Goal: Task Accomplishment & Management: Use online tool/utility

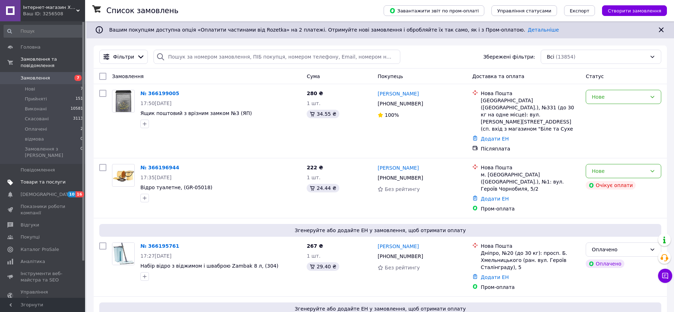
click at [40, 179] on span "Товари та послуги" at bounding box center [43, 182] width 45 height 6
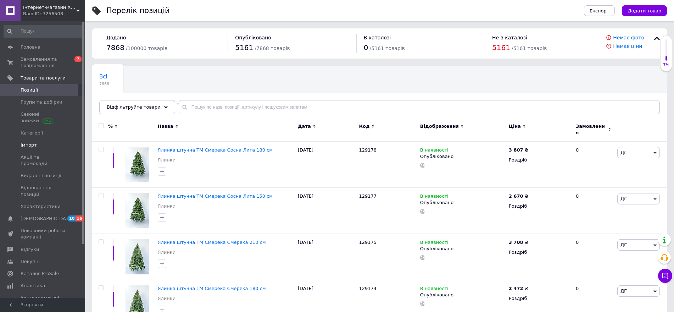
click at [31, 144] on span "Імпорт" at bounding box center [29, 145] width 16 height 6
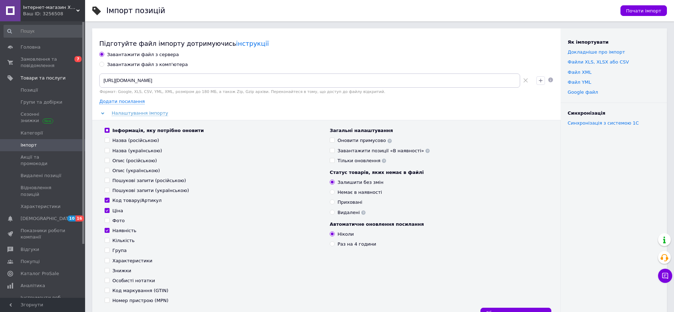
click at [392, 294] on div "Загальні налаштування Оновити примусово Завантажити позиції «В наявності» Тільк…" at bounding box center [438, 215] width 225 height 176
click at [140, 66] on div "Завантажити файл з комп'ютера" at bounding box center [147, 64] width 81 height 6
click at [104, 66] on input "Завантажити файл з комп'ютера" at bounding box center [101, 64] width 5 height 5
radio input "true"
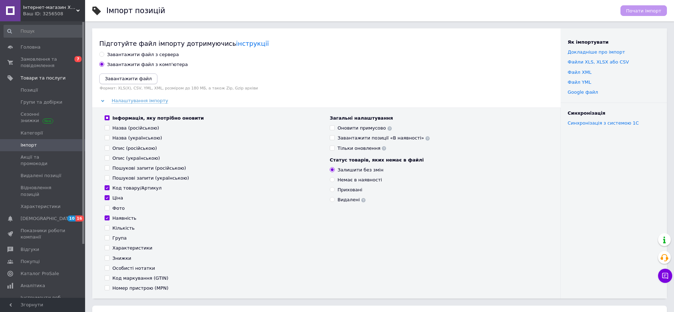
click at [135, 76] on icon "Завантажити файл" at bounding box center [128, 78] width 47 height 5
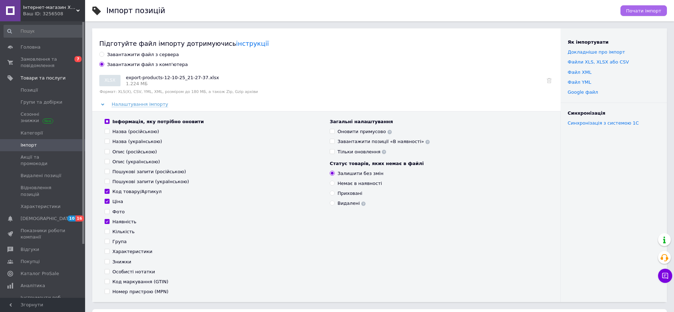
click at [636, 12] on span "Почати імпорт" at bounding box center [643, 10] width 35 height 5
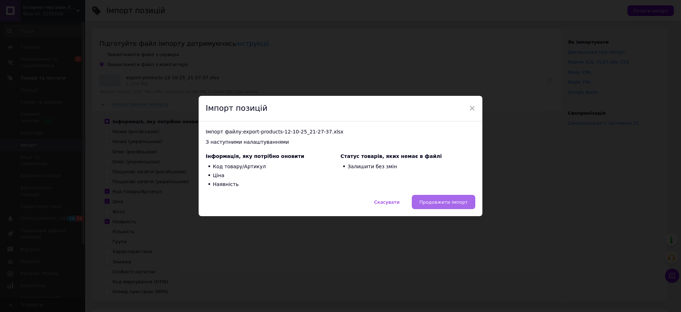
click at [439, 199] on span "Продовжити імпорт" at bounding box center [443, 201] width 49 height 5
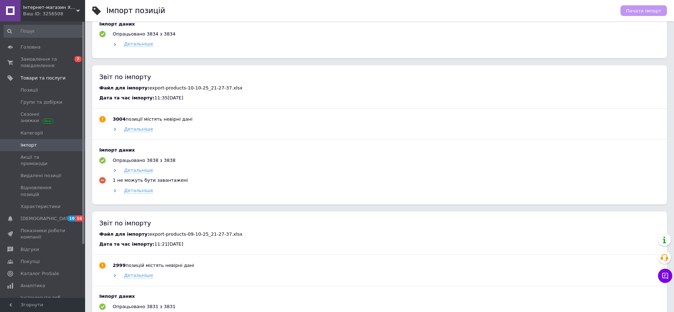
scroll to position [452, 0]
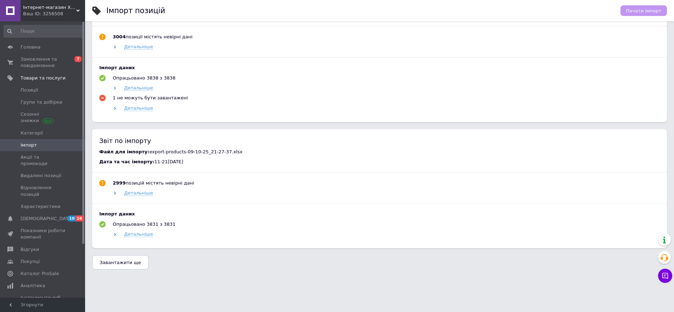
click at [439, 200] on div "2999 позицій містять невірні дані Детальніше" at bounding box center [379, 191] width 561 height 24
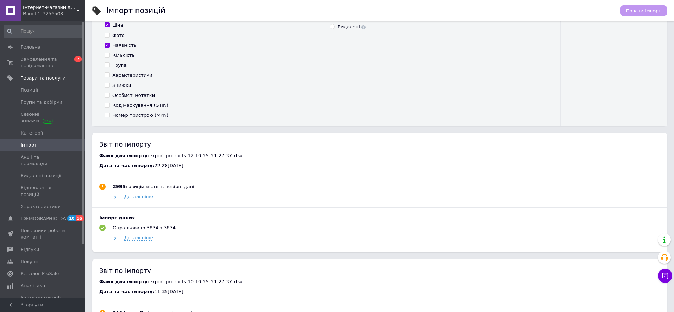
scroll to position [186, 0]
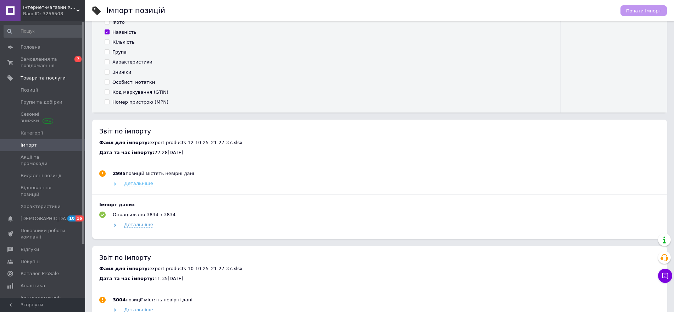
click at [140, 183] on span "Детальніше" at bounding box center [138, 184] width 29 height 6
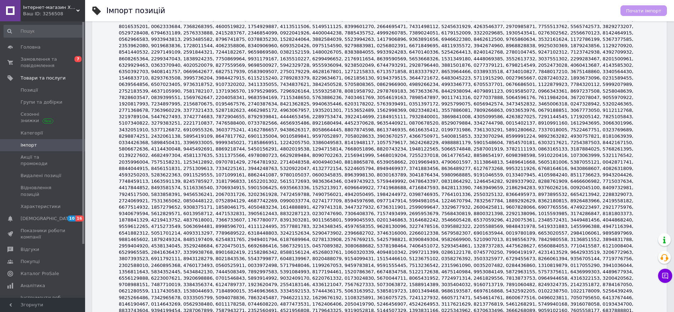
scroll to position [1472, 0]
